Goal: Information Seeking & Learning: Learn about a topic

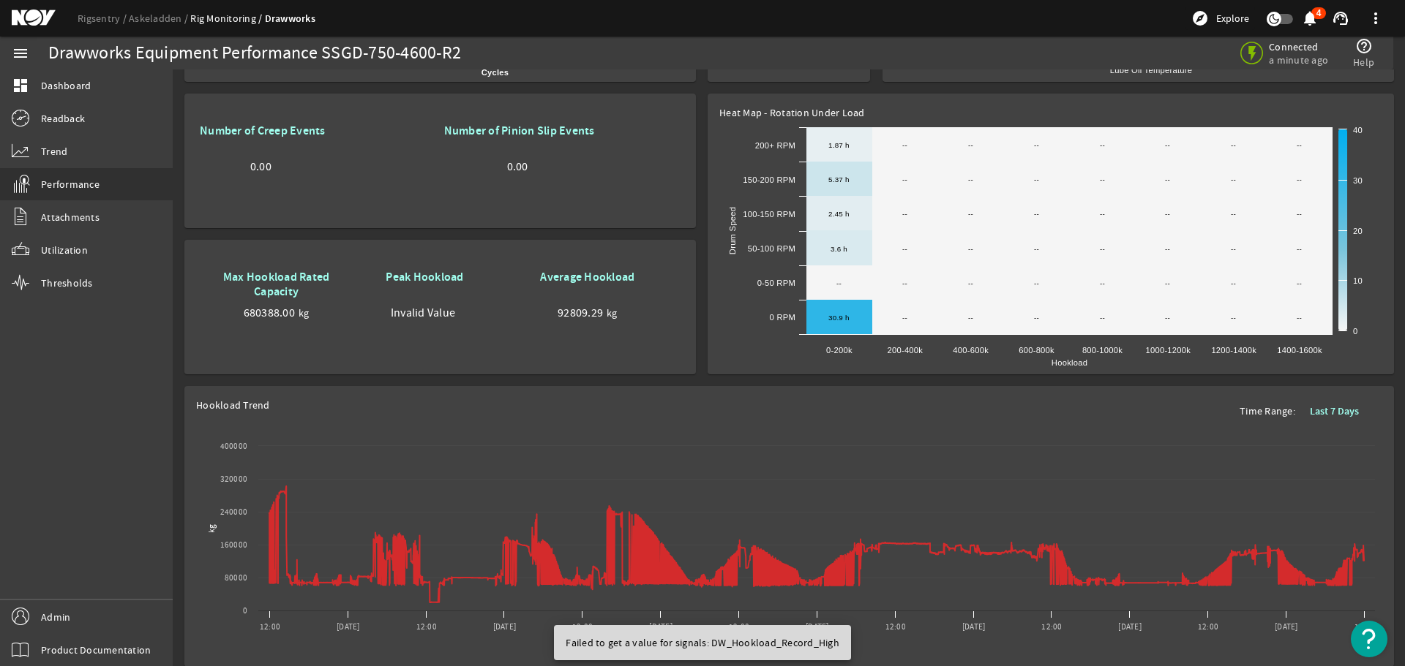
scroll to position [848, 0]
